Goal: Transaction & Acquisition: Purchase product/service

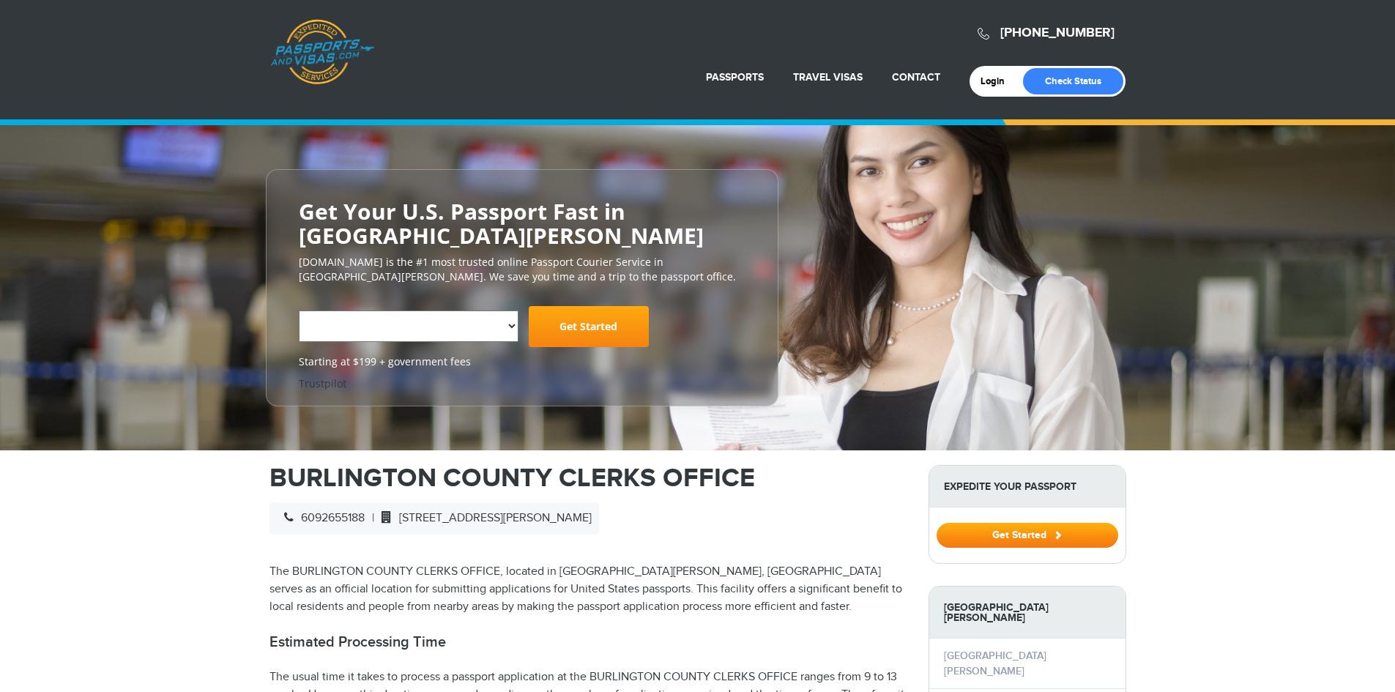
select select "**********"
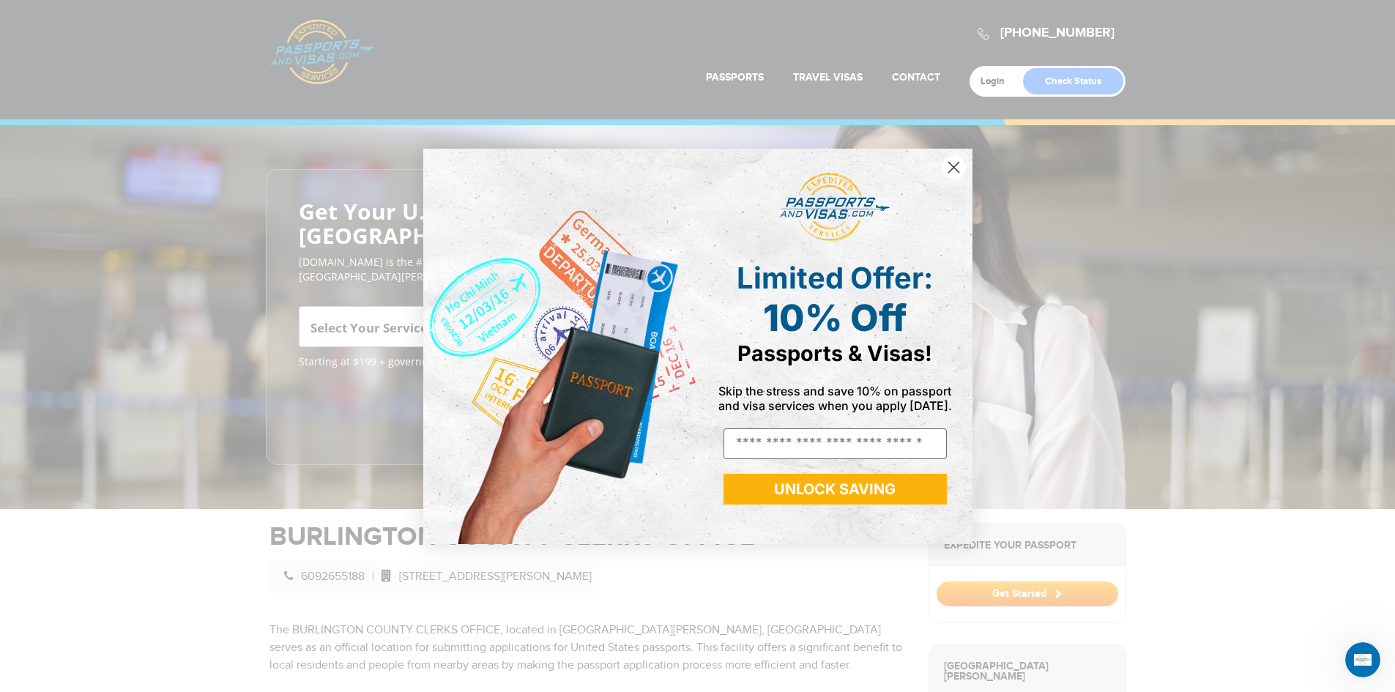
click at [961, 168] on circle "Close dialog" at bounding box center [953, 166] width 24 height 24
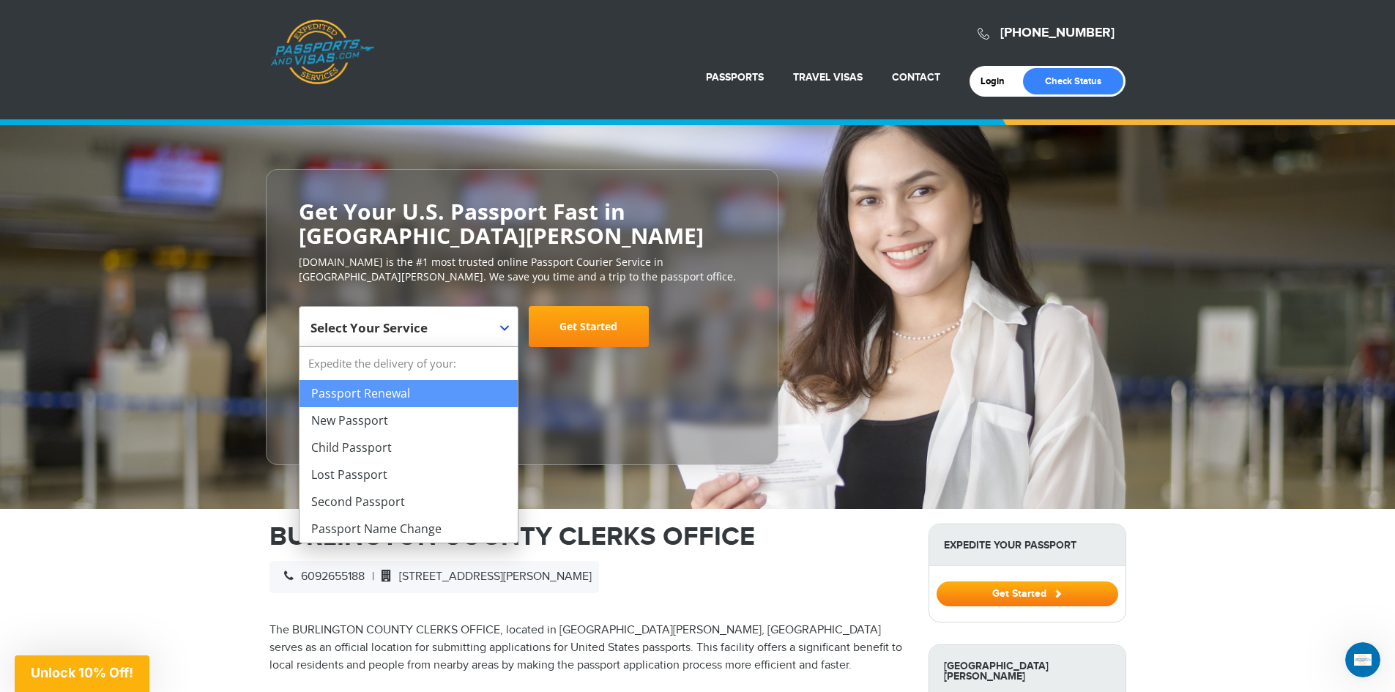
click at [508, 326] on b at bounding box center [504, 328] width 9 height 6
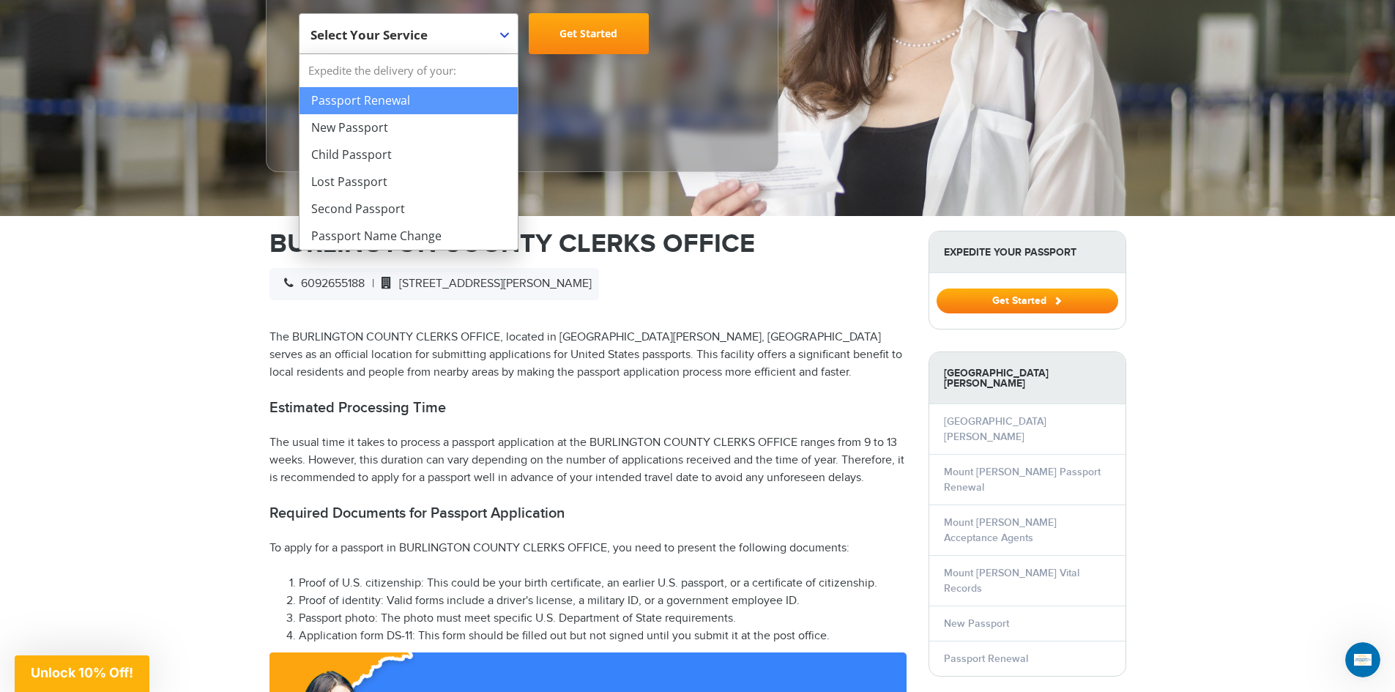
scroll to position [366, 0]
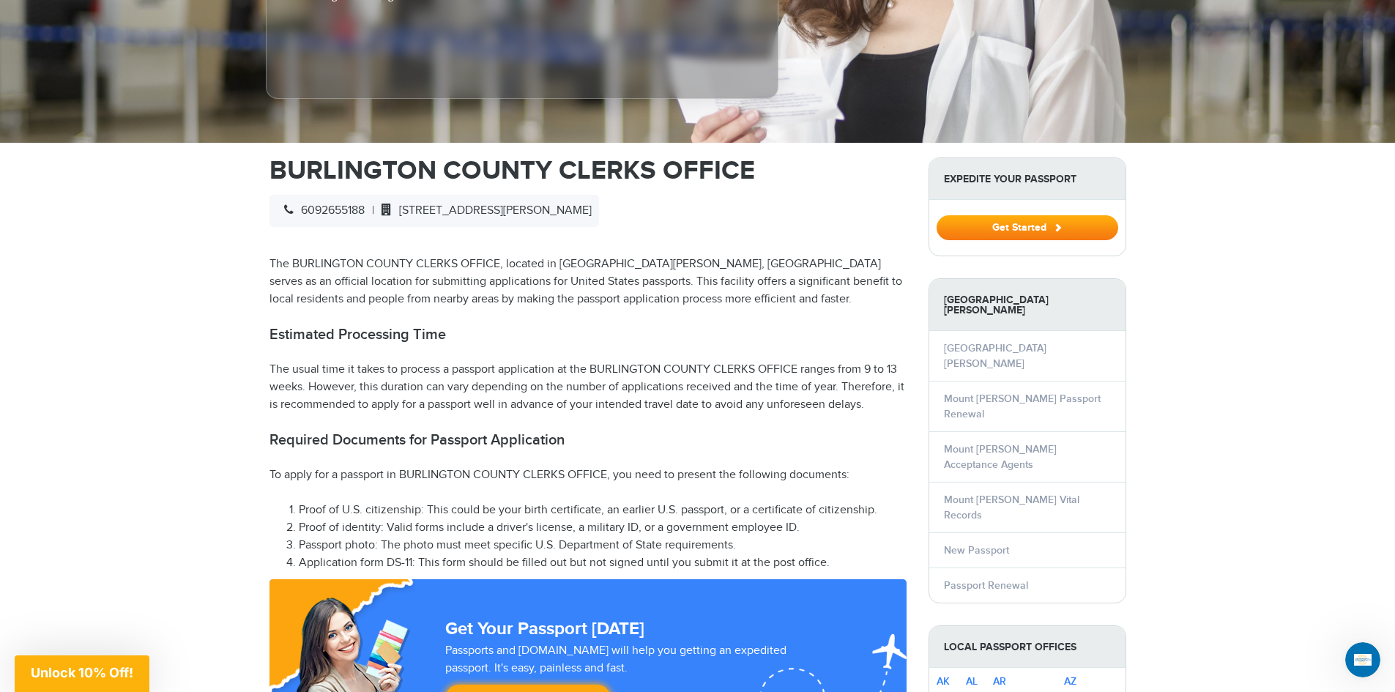
click at [741, 361] on p "The usual time it takes to process a passport application at the BURLINGTON COU…" at bounding box center [587, 387] width 637 height 53
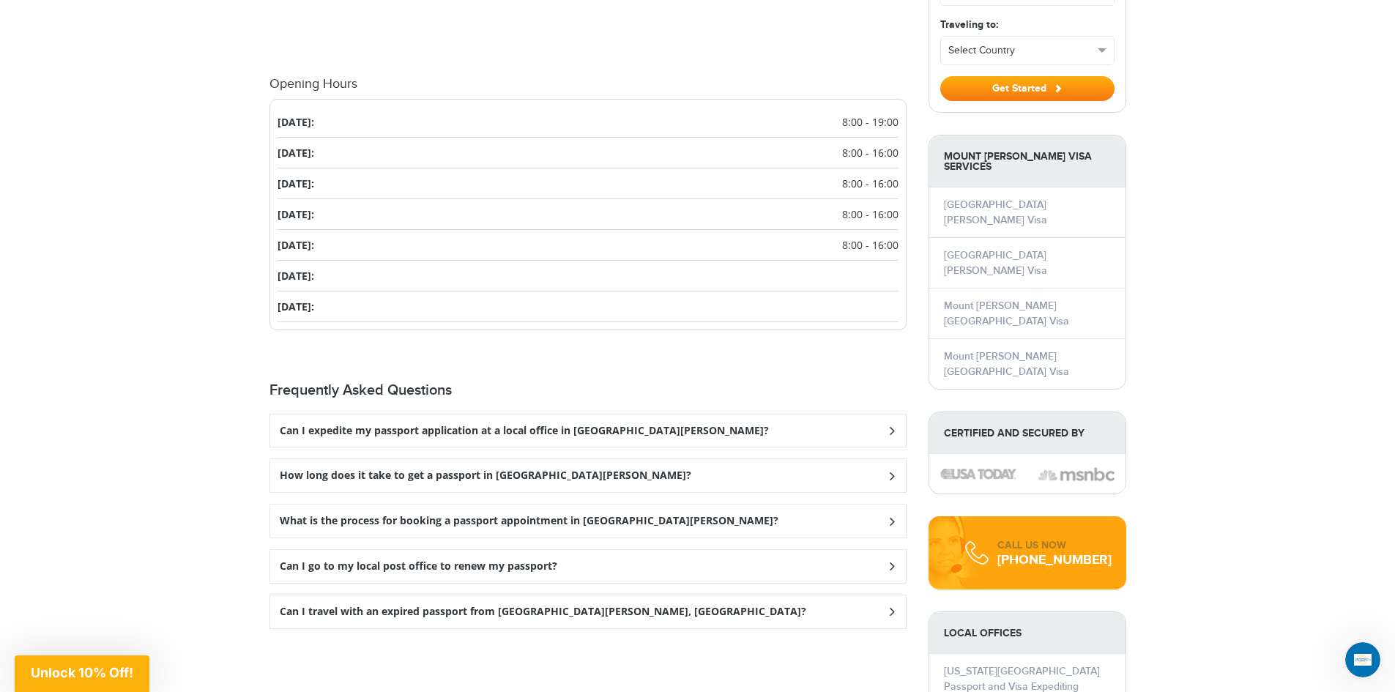
scroll to position [1537, 0]
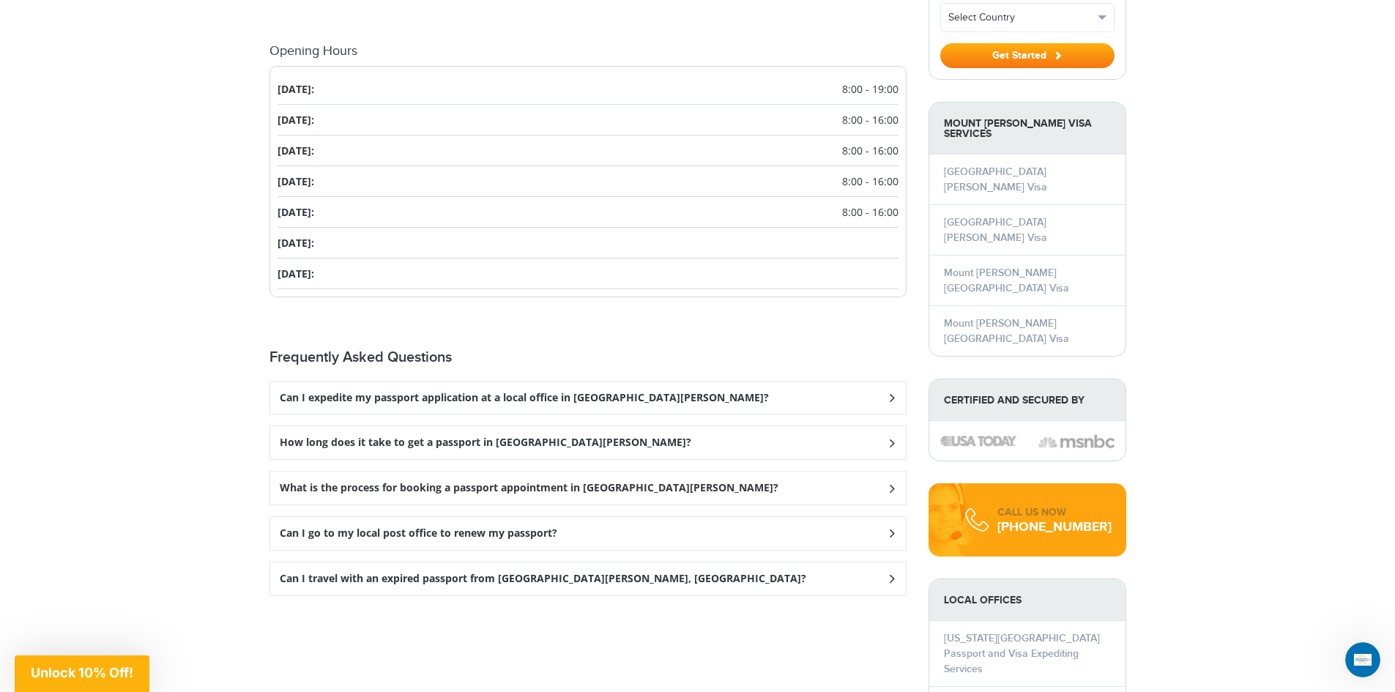
click at [892, 398] on icon at bounding box center [891, 397] width 15 height 10
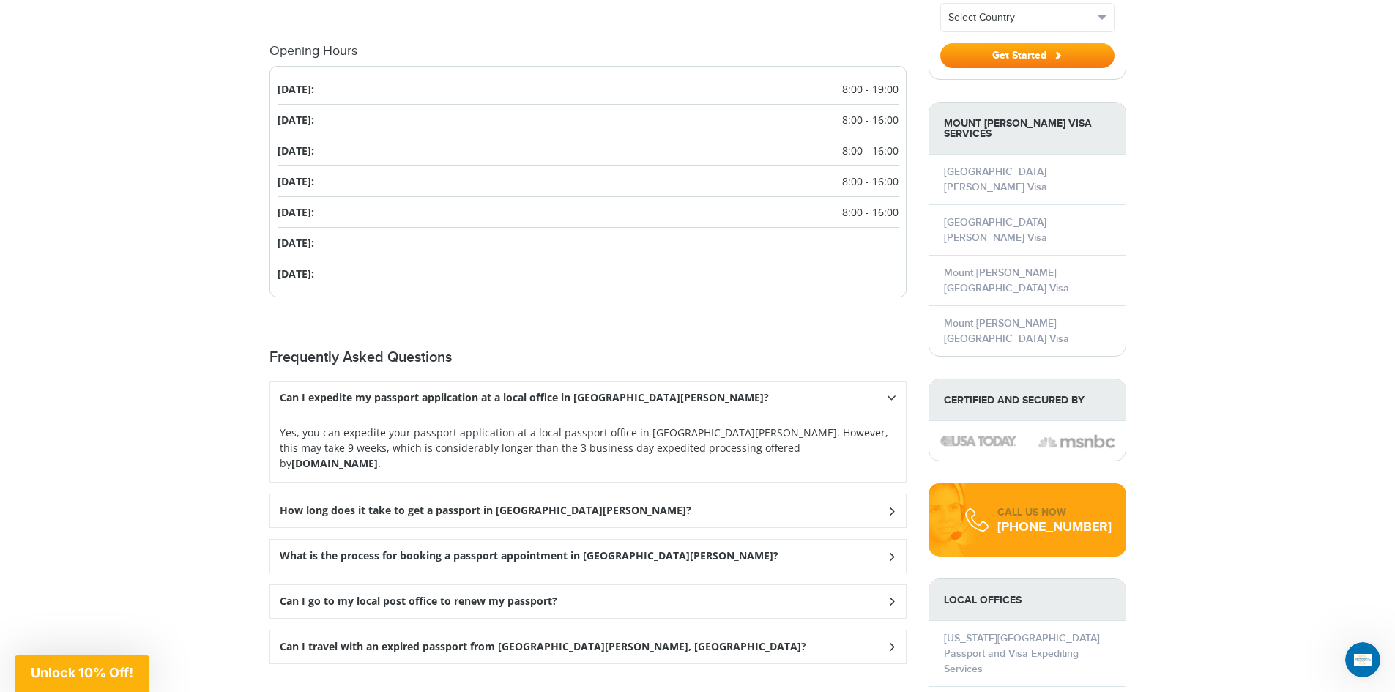
click at [378, 456] on strong "Passportsandvisas.com" at bounding box center [334, 463] width 86 height 14
click at [906, 493] on div "How long does it take to get a passport in Mount Holly? Regular processing thro…" at bounding box center [587, 510] width 637 height 34
click at [900, 414] on div "How long does it take to get a passport in Mount Holly?" at bounding box center [587, 397] width 635 height 33
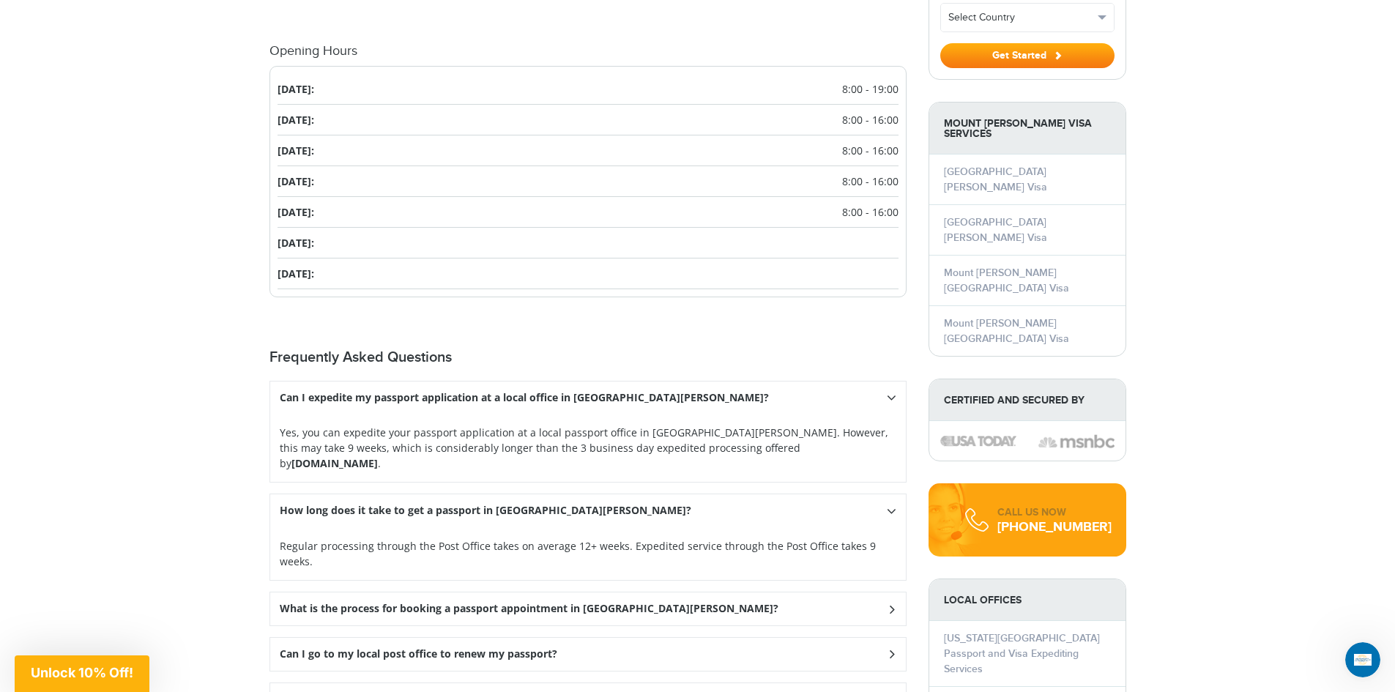
click at [889, 405] on icon at bounding box center [892, 397] width 10 height 15
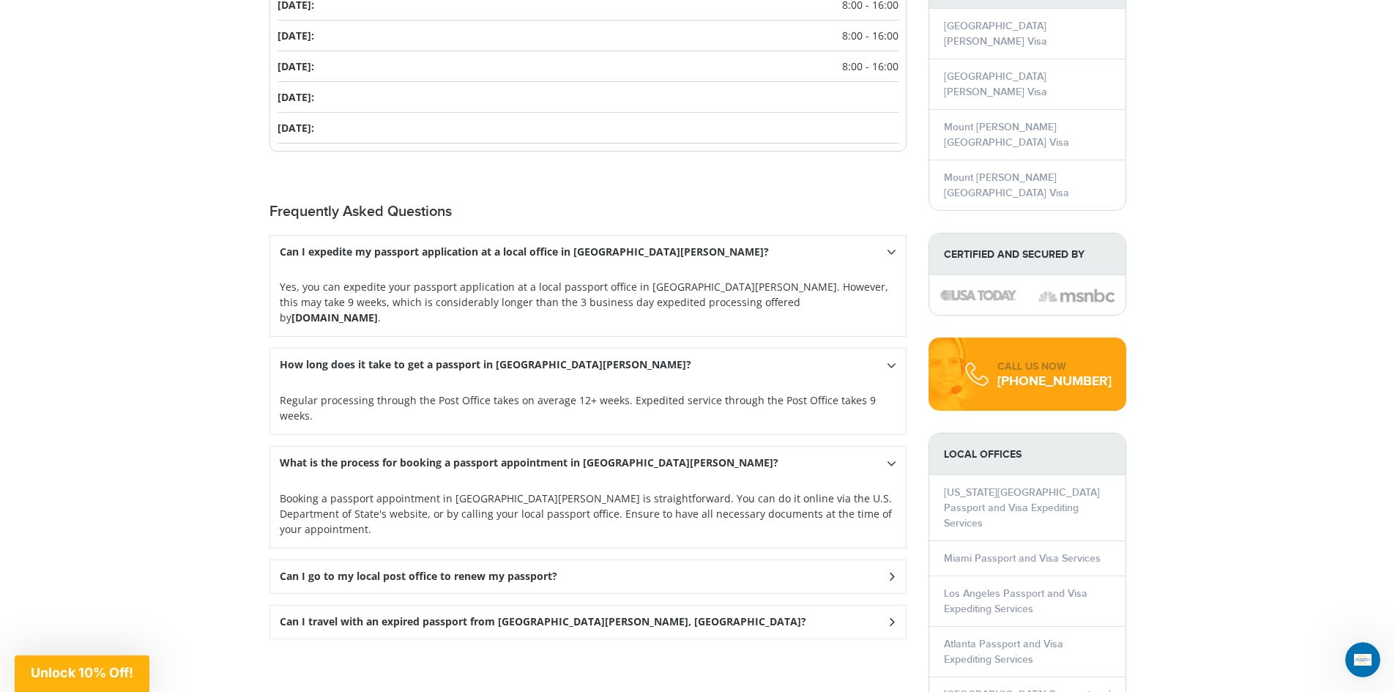
scroll to position [1684, 0]
click at [881, 268] on div "Can I go to my local post office to renew my passport?" at bounding box center [587, 251] width 635 height 33
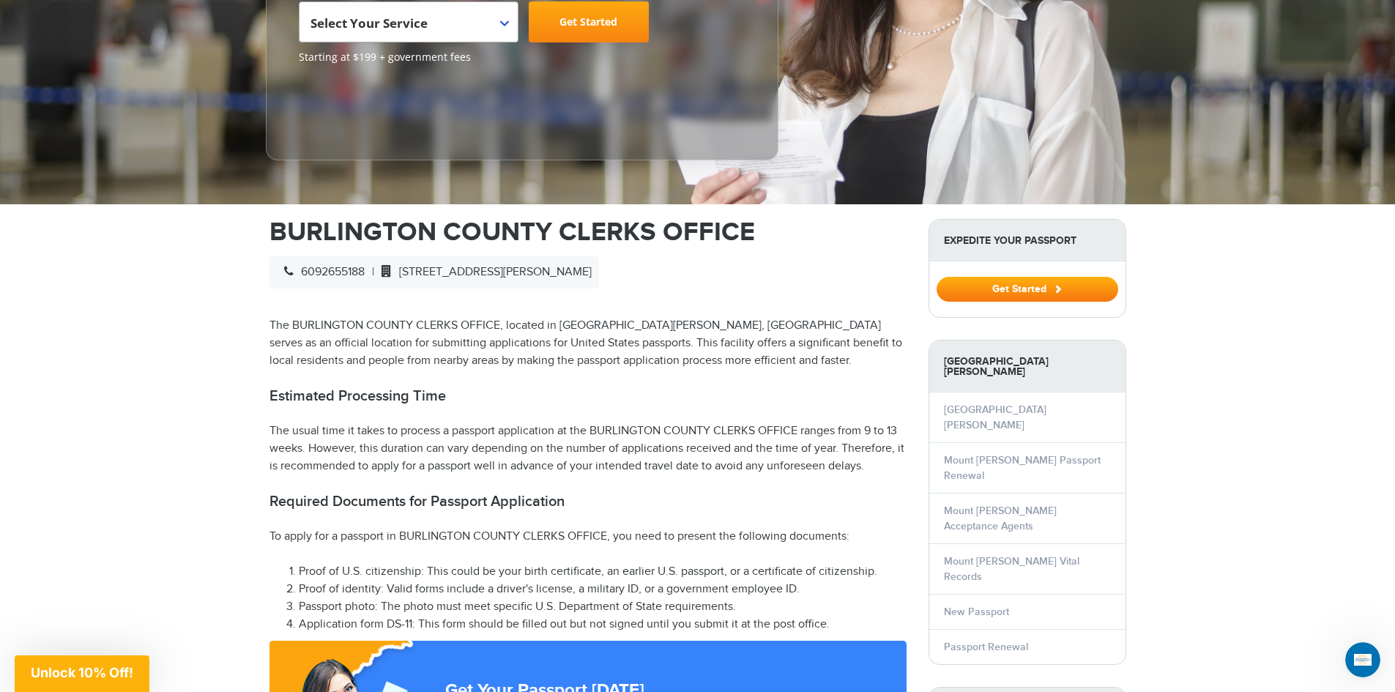
scroll to position [293, 0]
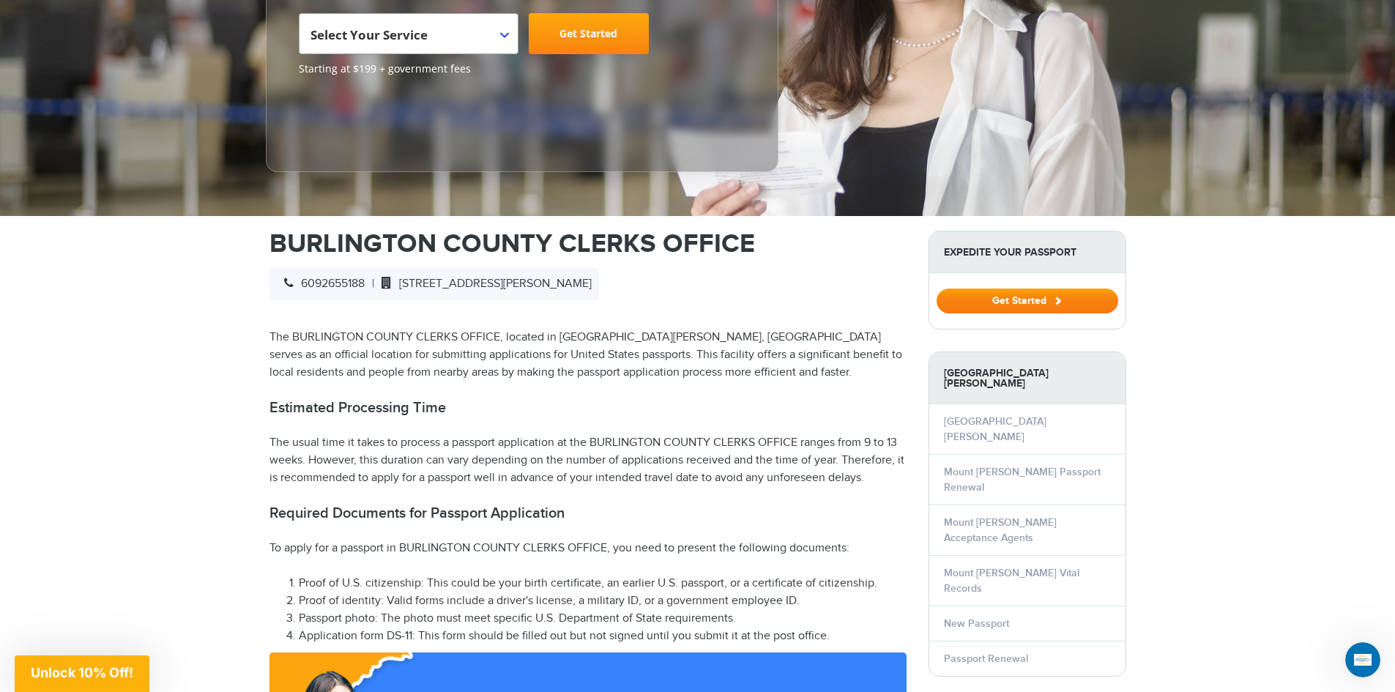
click at [1092, 302] on button "Get Started" at bounding box center [1027, 300] width 182 height 25
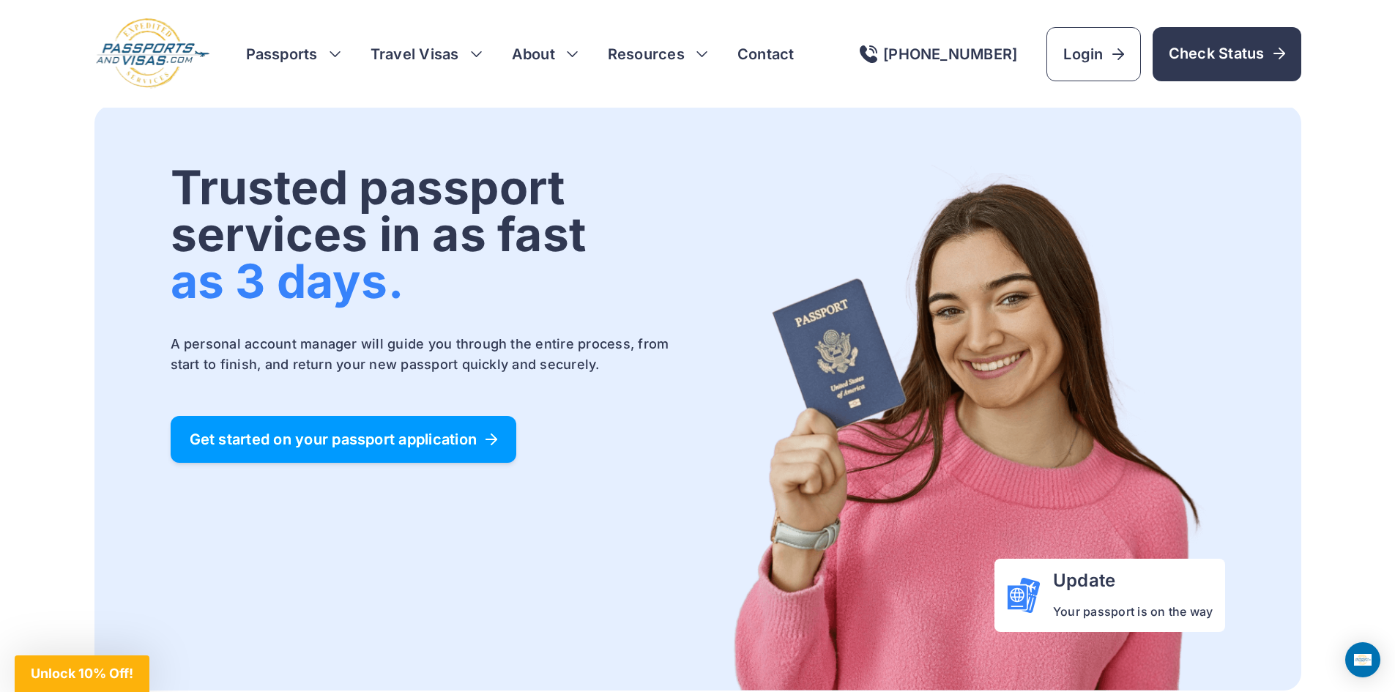
click at [403, 453] on link "Get started on your passport application" at bounding box center [344, 439] width 346 height 47
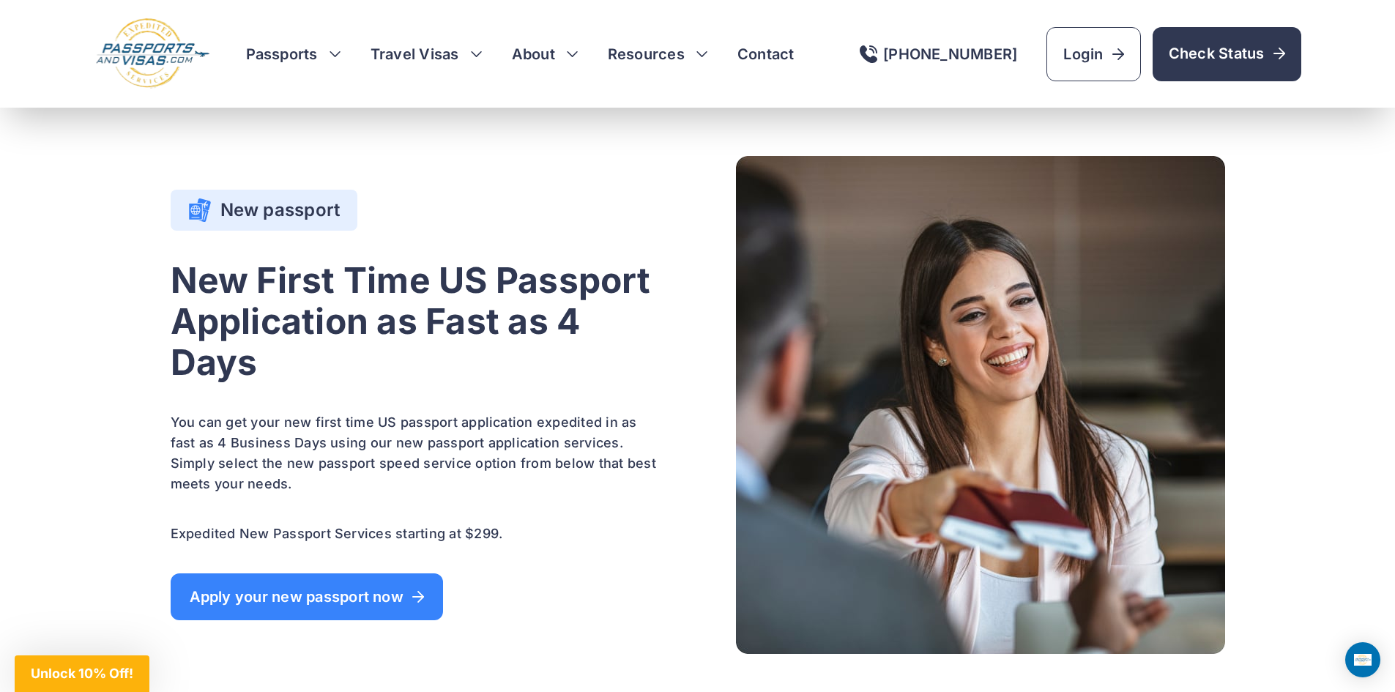
scroll to position [1464, 0]
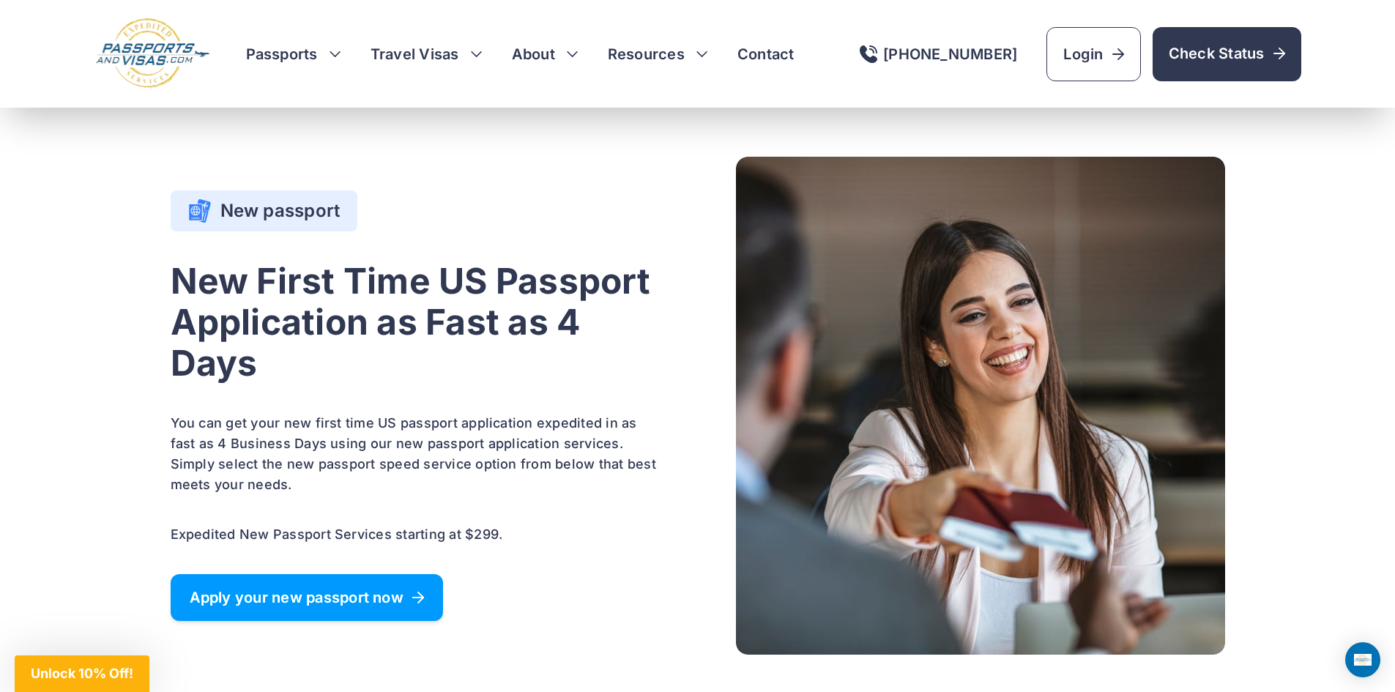
click at [300, 583] on link "Apply your new passport now" at bounding box center [307, 597] width 272 height 47
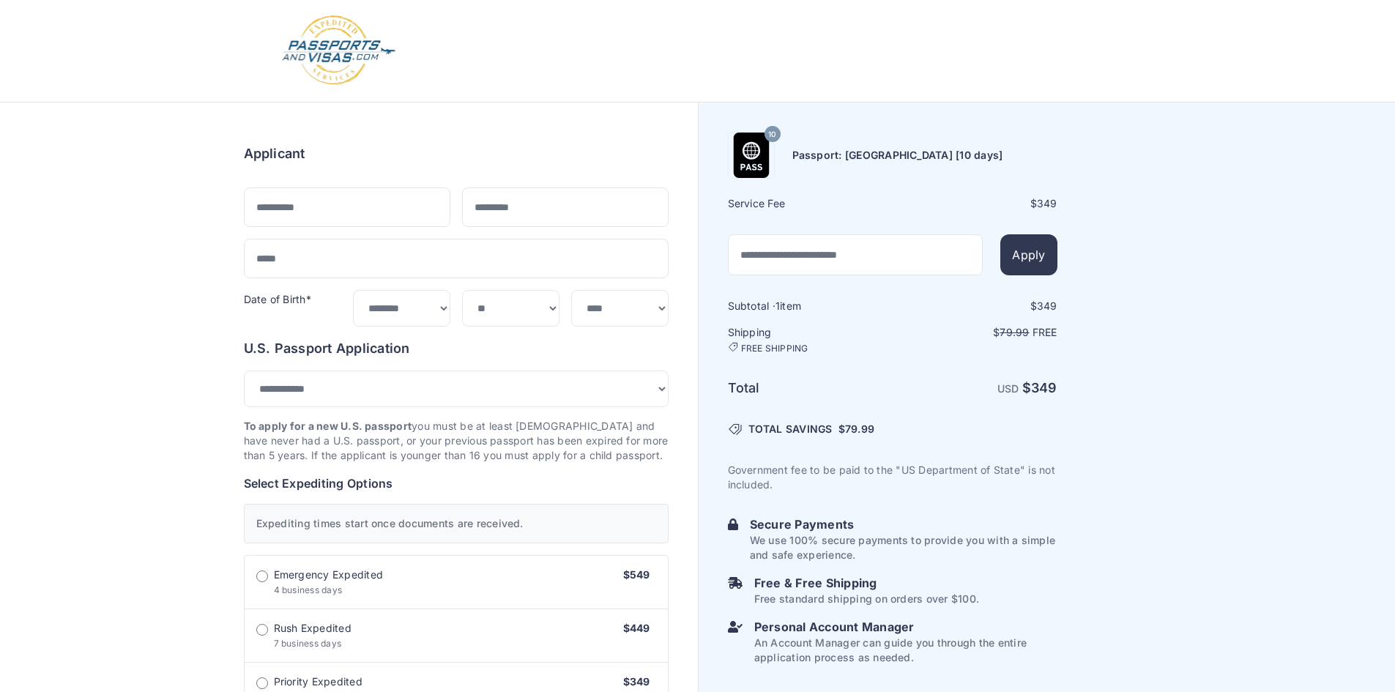
select select "***"
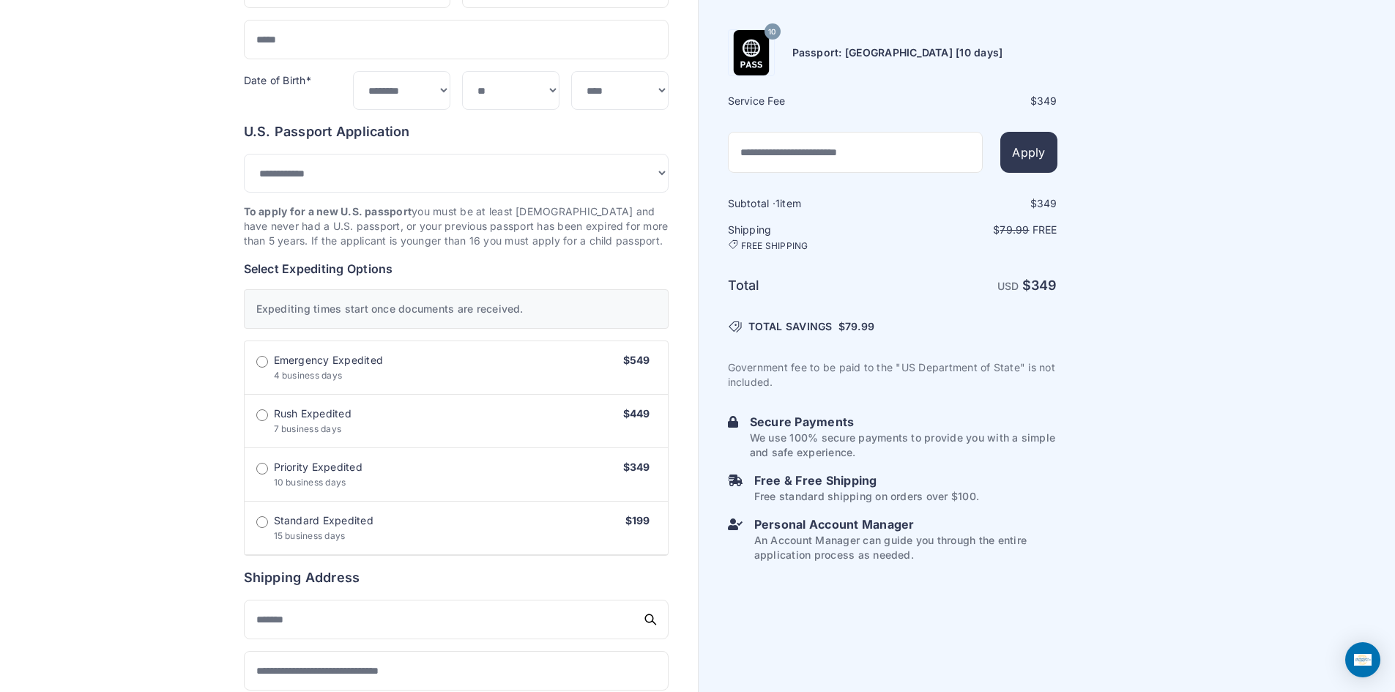
scroll to position [220, 0]
click at [269, 522] on label "Standard Expedited 15 business days $199" at bounding box center [456, 527] width 423 height 53
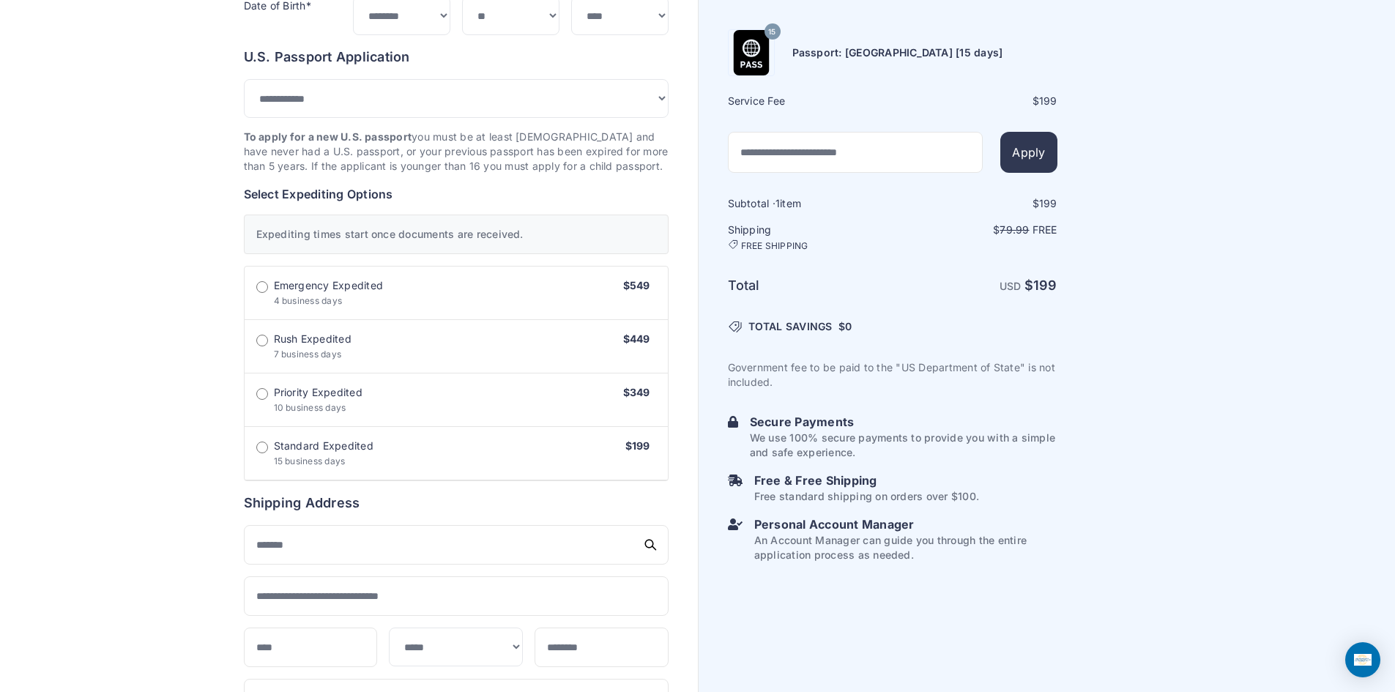
scroll to position [293, 0]
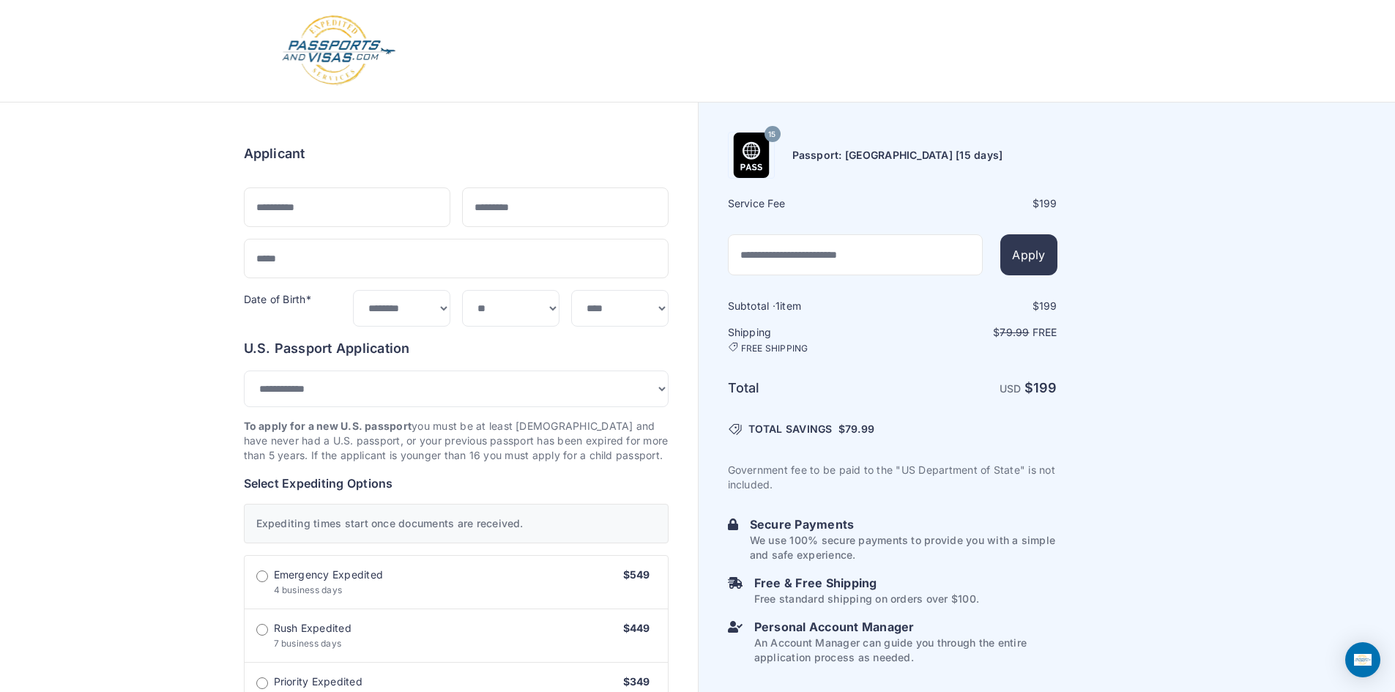
select select "***"
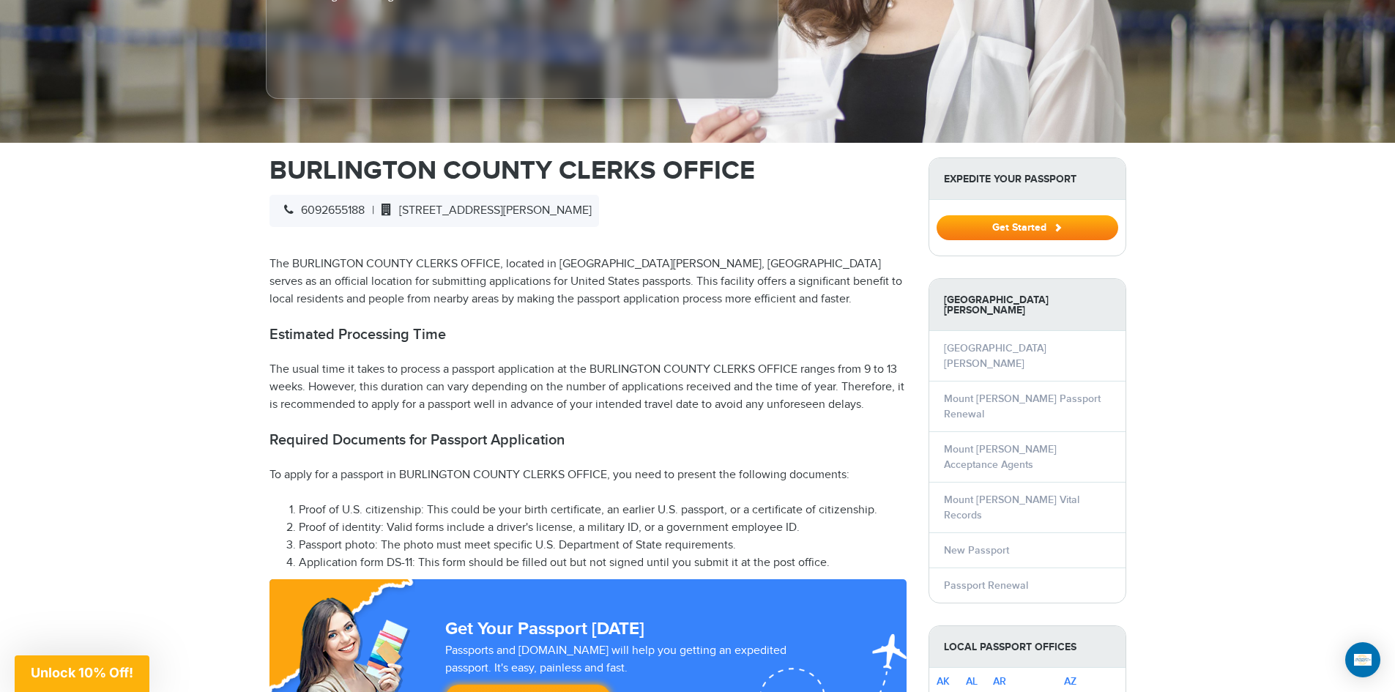
scroll to position [281, 0]
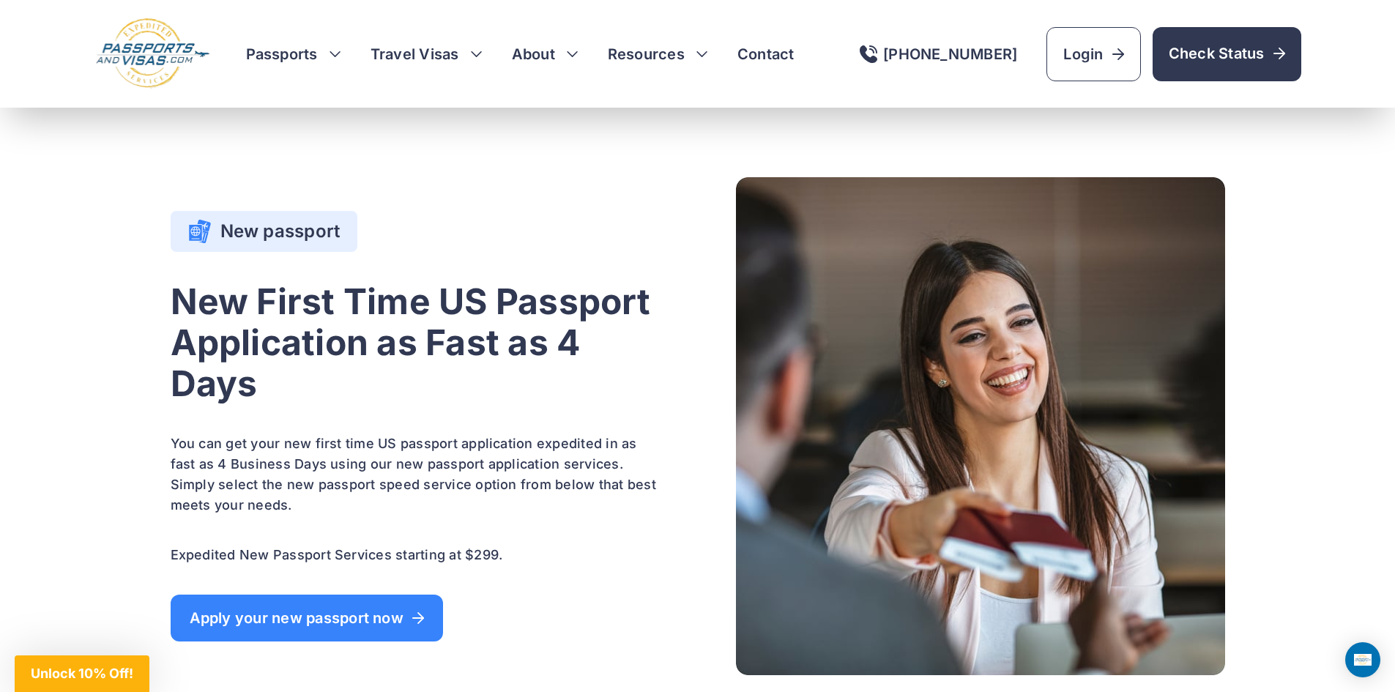
scroll to position [1444, 0]
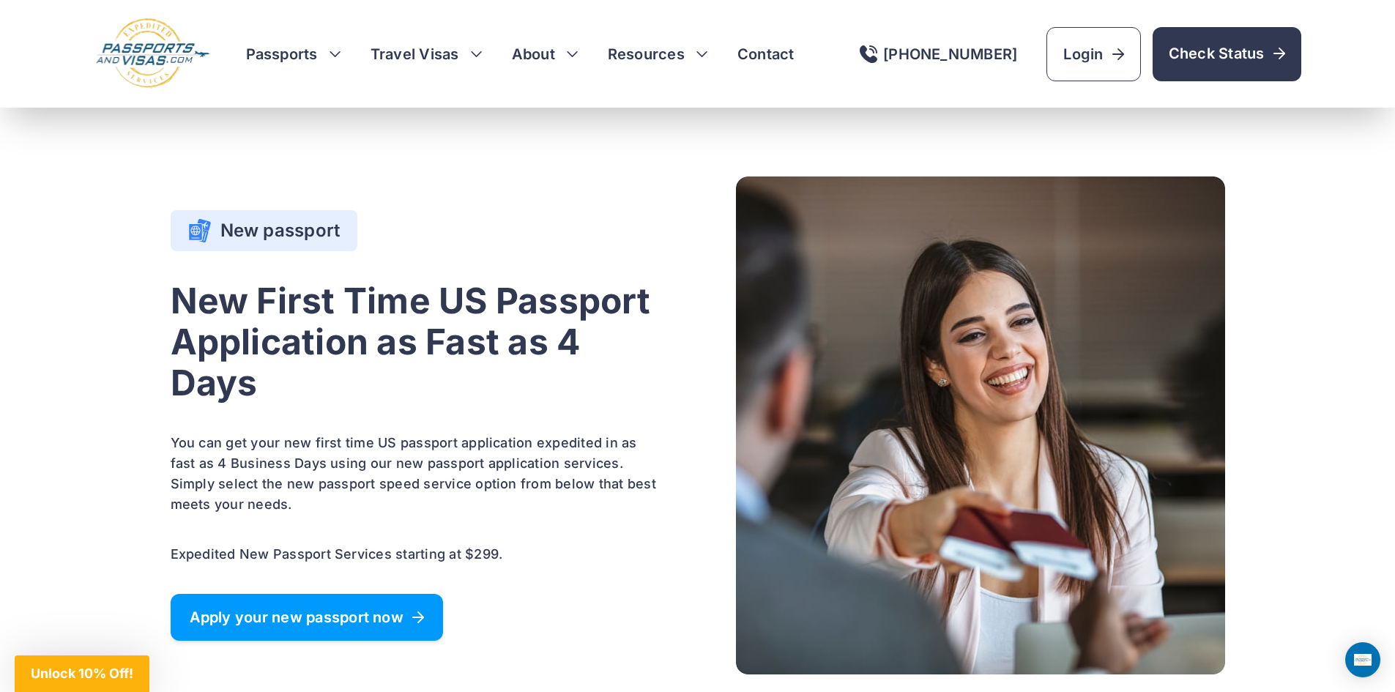
click at [362, 616] on span "Apply your new passport now" at bounding box center [307, 617] width 234 height 15
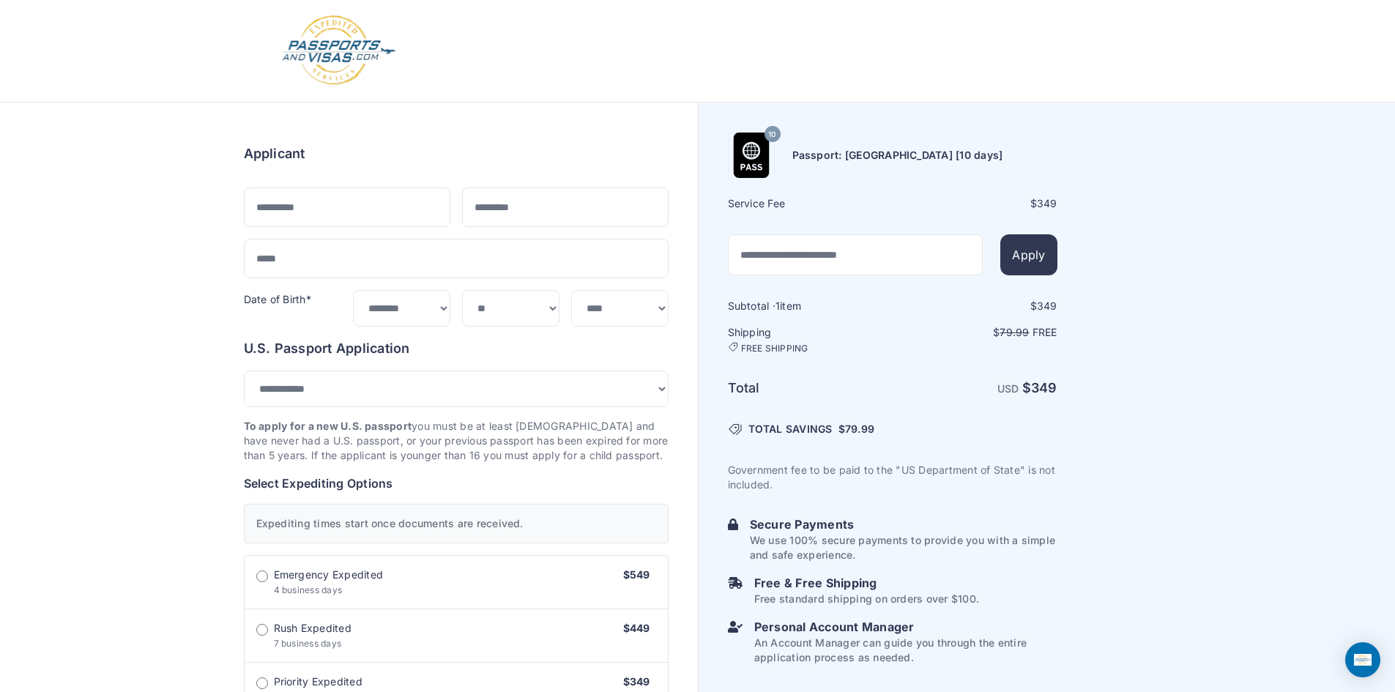
select select "**"
select select "***"
